Goal: Answer question/provide support: Share knowledge or assist other users

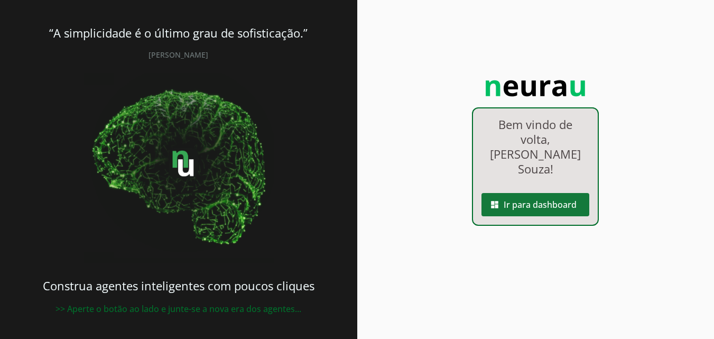
click at [553, 194] on span at bounding box center [535, 204] width 108 height 25
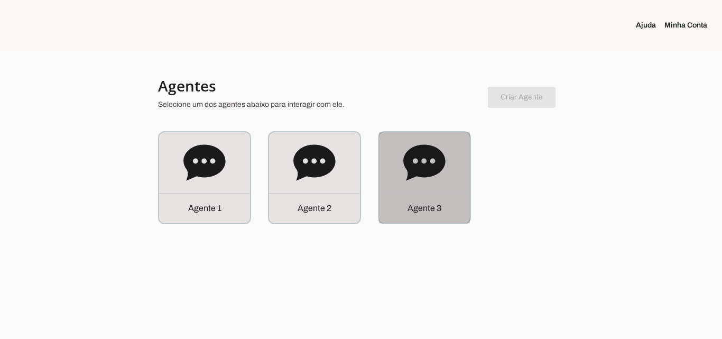
click at [416, 181] on icon at bounding box center [424, 163] width 42 height 42
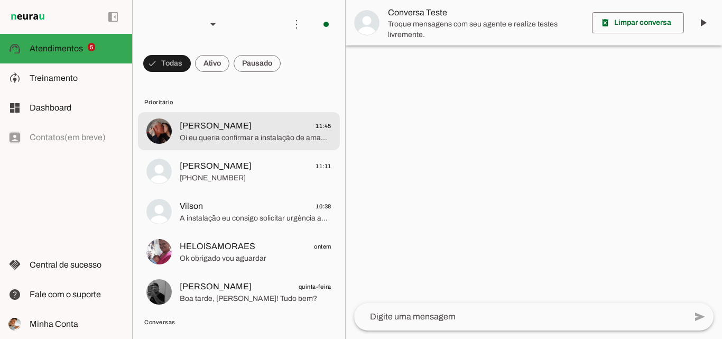
click at [258, 133] on span "Oi eu queria confirmar a instalação de amanhã" at bounding box center [256, 138] width 152 height 11
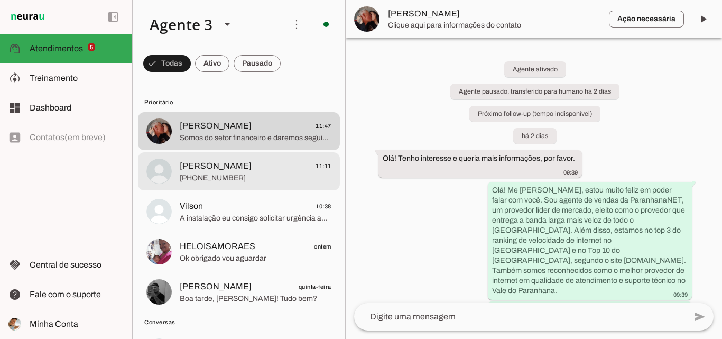
click at [242, 177] on span "[PHONE_NUMBER]" at bounding box center [256, 178] width 152 height 11
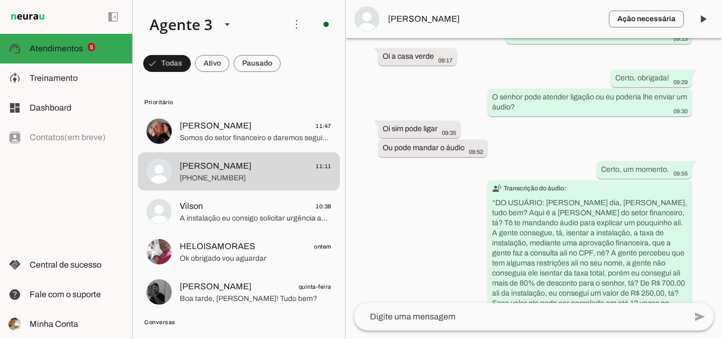
scroll to position [4028, 0]
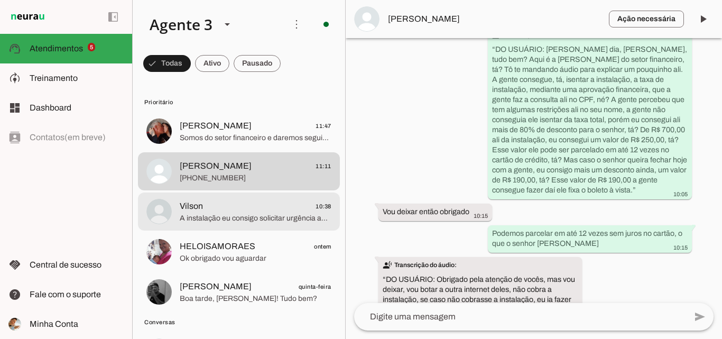
click at [270, 217] on span "A instalação eu consigo solicitar urgência ao senhor, podemos conseguir um enca…" at bounding box center [256, 218] width 152 height 11
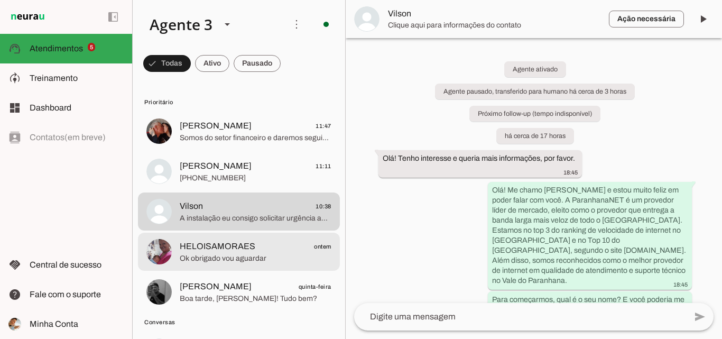
click at [294, 245] on span "HELOISAMORAES ontem" at bounding box center [256, 246] width 152 height 13
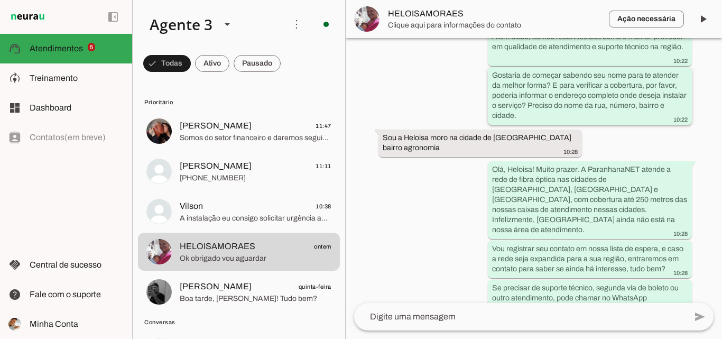
scroll to position [289, 0]
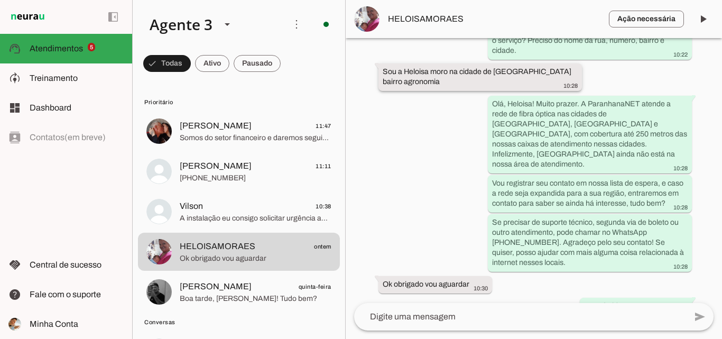
drag, startPoint x: 493, startPoint y: 60, endPoint x: 494, endPoint y: 78, distance: 18.0
click at [494, 78] on div "Sou a Heloisa moro na cidade de [GEOGRAPHIC_DATA] bairro agronomia 10:28" at bounding box center [481, 78] width 196 height 23
click at [459, 17] on span "HELOISAMORAES" at bounding box center [494, 19] width 212 height 13
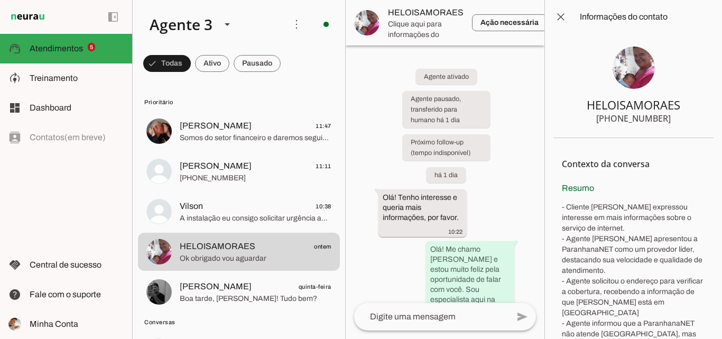
drag, startPoint x: 615, startPoint y: 116, endPoint x: 662, endPoint y: 119, distance: 47.7
click at [662, 119] on section "HELOISAMORAES [PHONE_NUMBER]" at bounding box center [633, 86] width 160 height 104
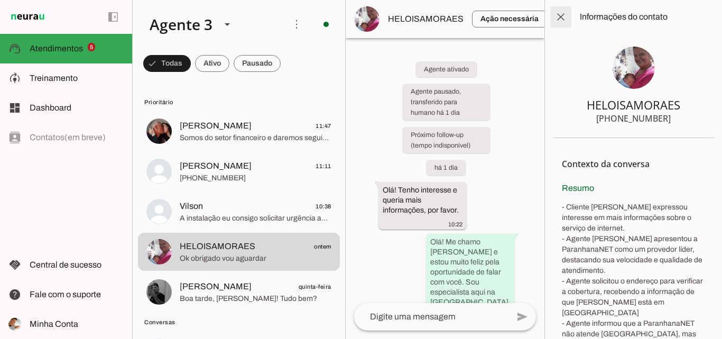
click at [567, 18] on span at bounding box center [560, 16] width 25 height 25
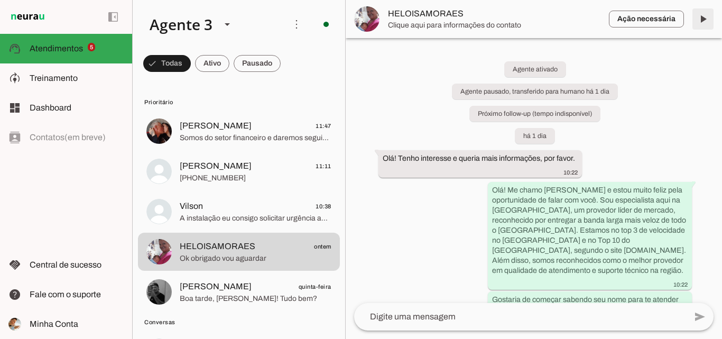
click at [707, 13] on span at bounding box center [702, 18] width 25 height 25
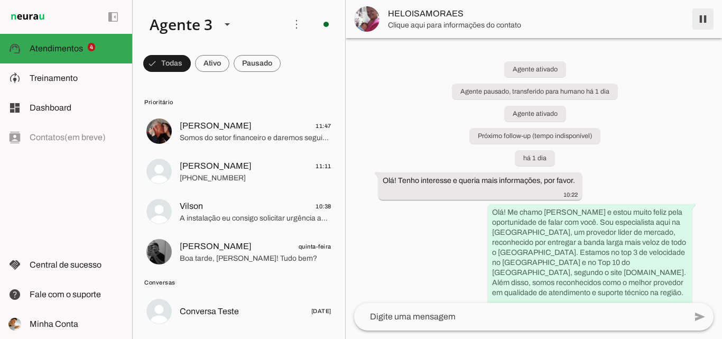
click at [701, 14] on span at bounding box center [702, 18] width 25 height 25
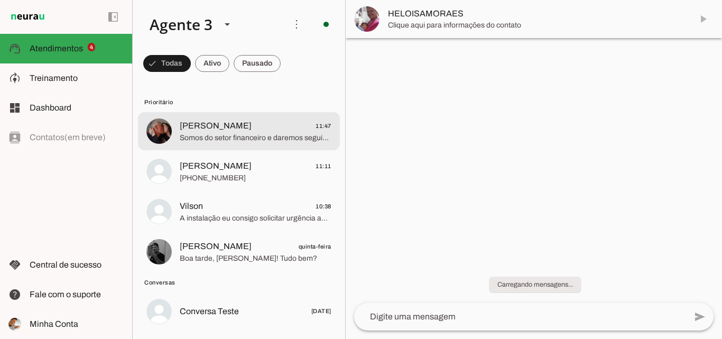
click at [274, 138] on span "Somos do setor financeiro e daremos seguimento ao seu processo de contratação." at bounding box center [256, 138] width 152 height 11
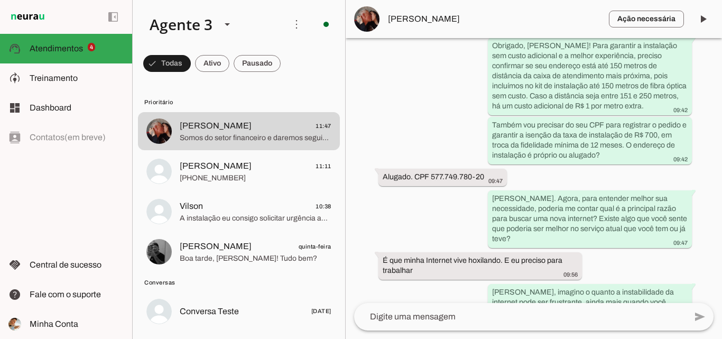
scroll to position [377, 0]
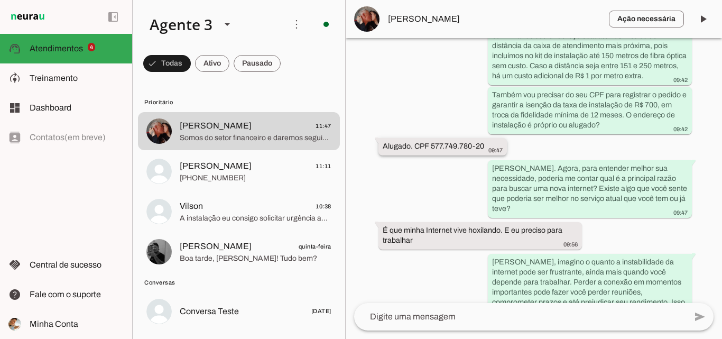
drag, startPoint x: 432, startPoint y: 134, endPoint x: 476, endPoint y: 133, distance: 43.9
click at [0, 0] on slot "Alugado. CPF 577.749.780-20" at bounding box center [0, 0] width 0 height 0
